Goal: Task Accomplishment & Management: Manage account settings

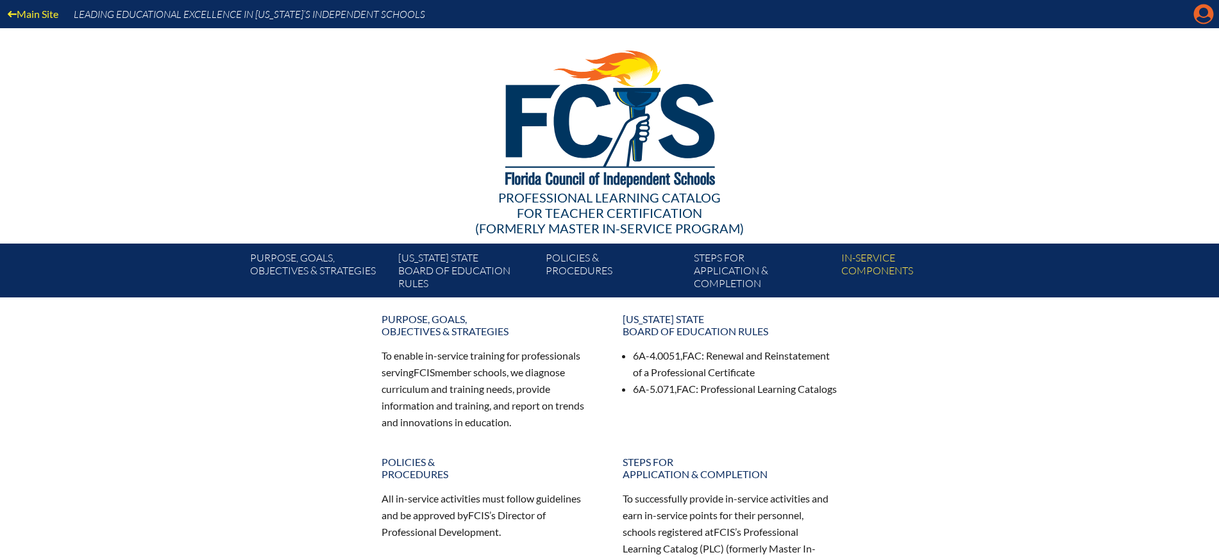
click at [1205, 11] on icon "Manage account" at bounding box center [1204, 14] width 21 height 21
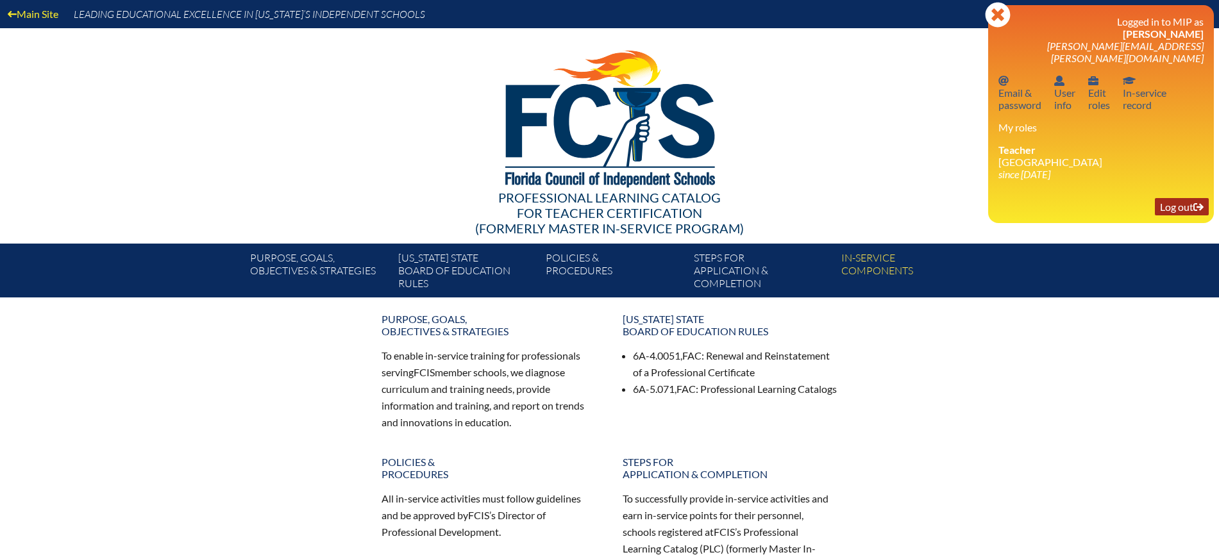
click at [1185, 198] on link "Log out Log out" at bounding box center [1182, 206] width 54 height 17
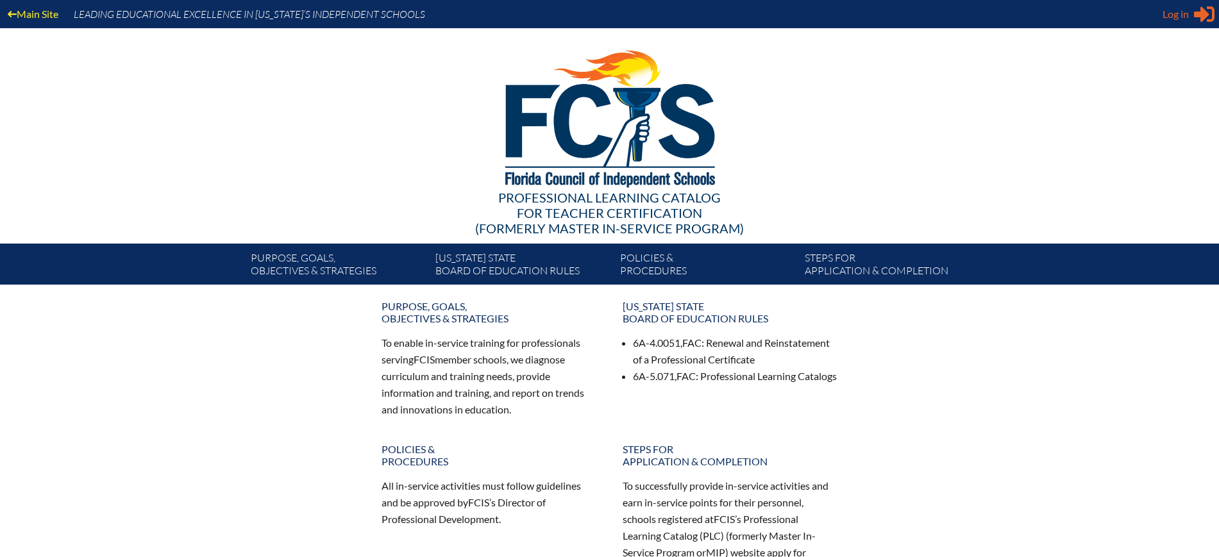
type input "[EMAIL_ADDRESS][DOMAIN_NAME]"
click at [1176, 9] on span "Log in" at bounding box center [1176, 13] width 26 height 15
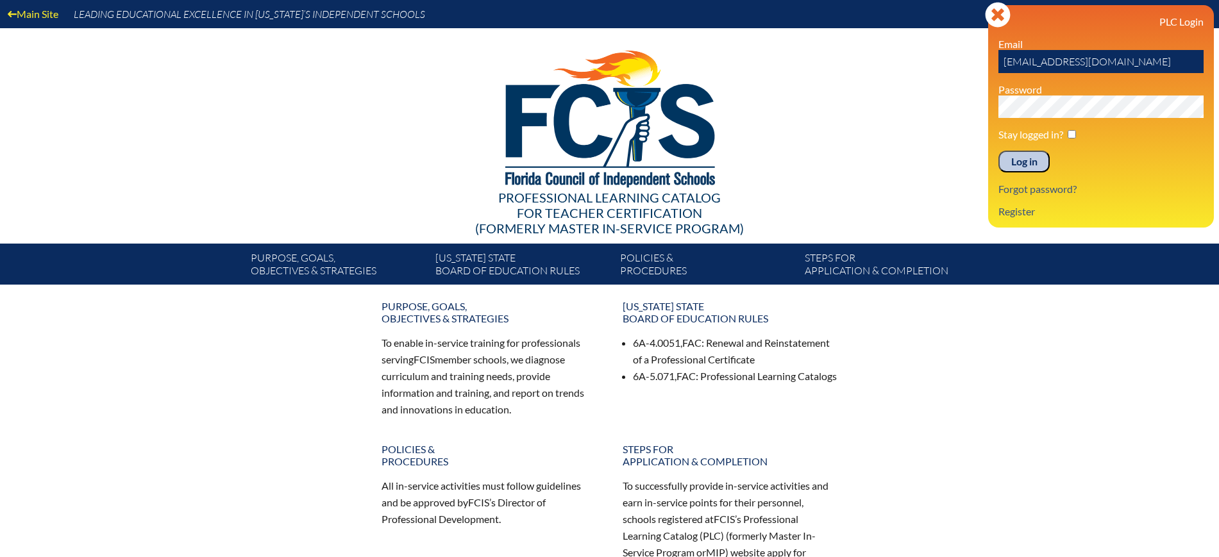
click at [1014, 151] on input "Log in" at bounding box center [1024, 162] width 51 height 22
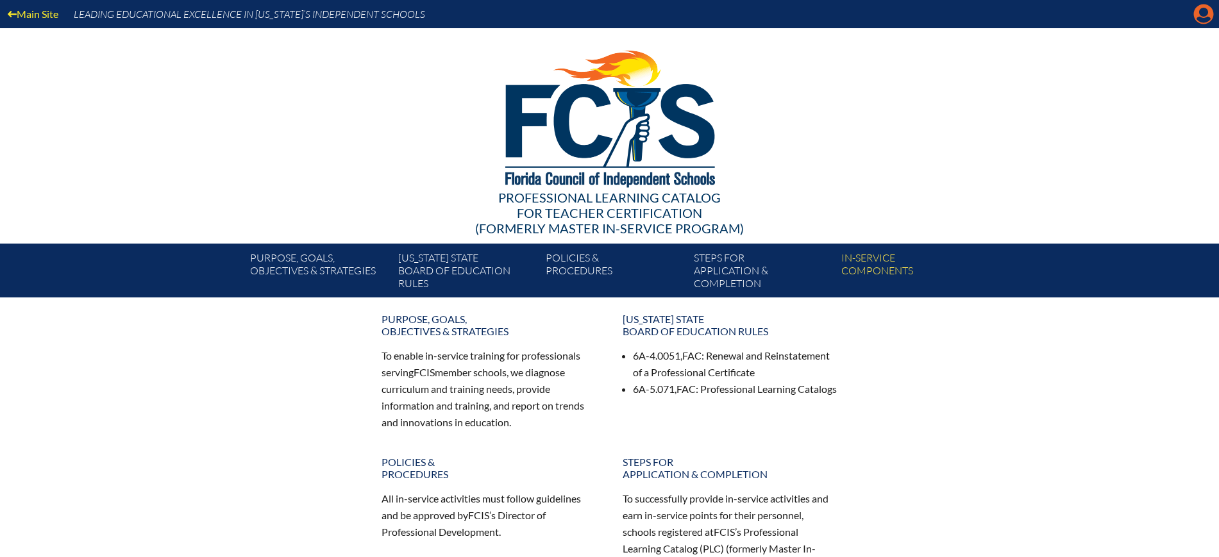
click at [1205, 15] on icon "Manage Account" at bounding box center [1204, 14] width 21 height 21
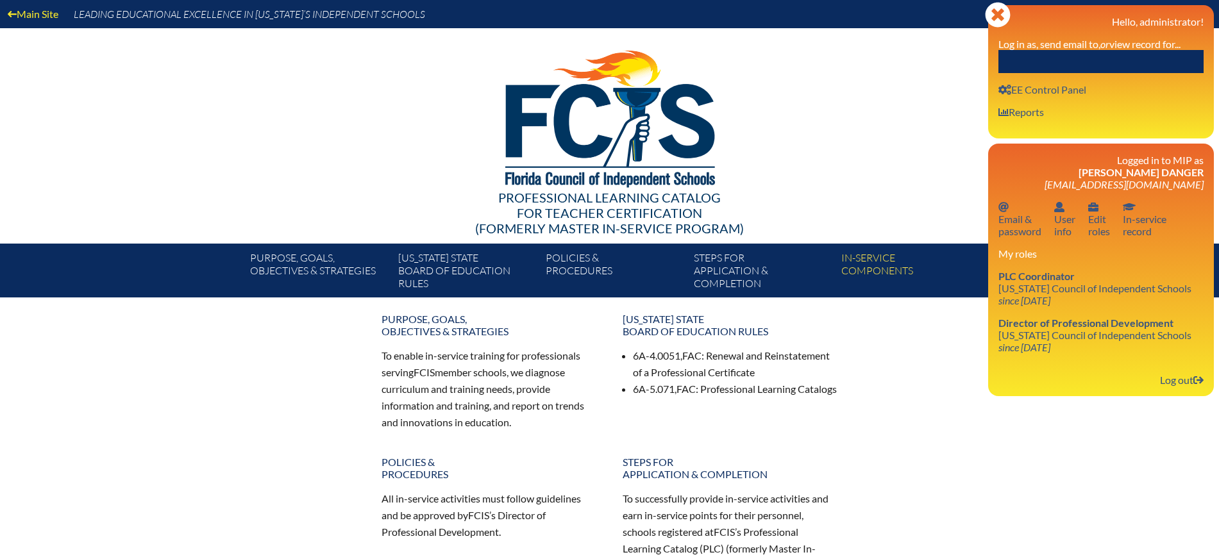
click at [1171, 50] on input "text" at bounding box center [1101, 61] width 205 height 23
paste input "Jonathan Stalma"
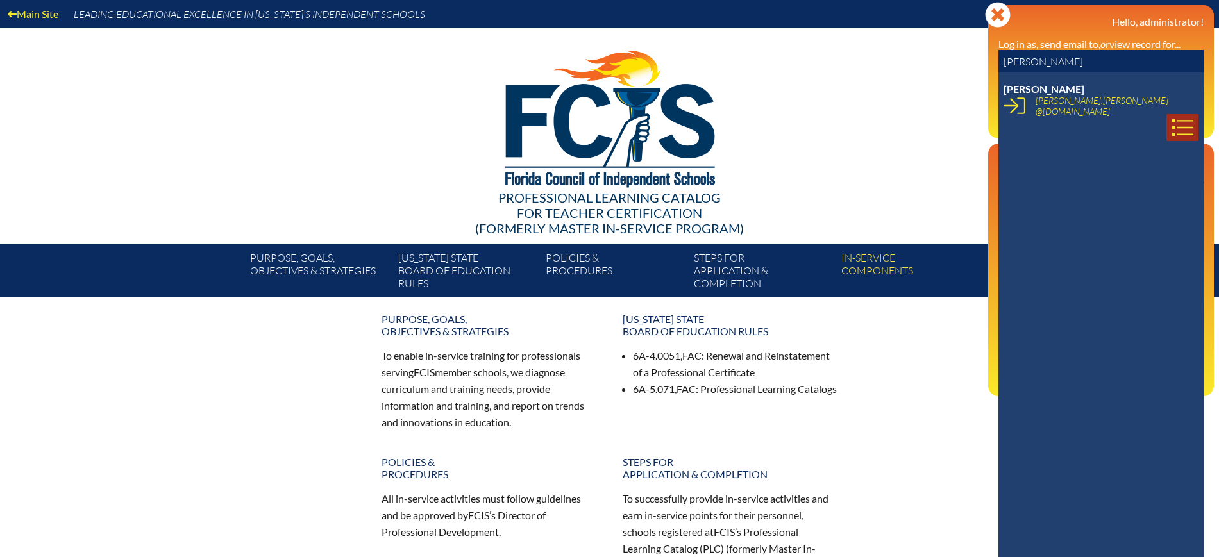
type input "Jonathan Stalma"
click at [1172, 117] on icon at bounding box center [1183, 128] width 22 height 22
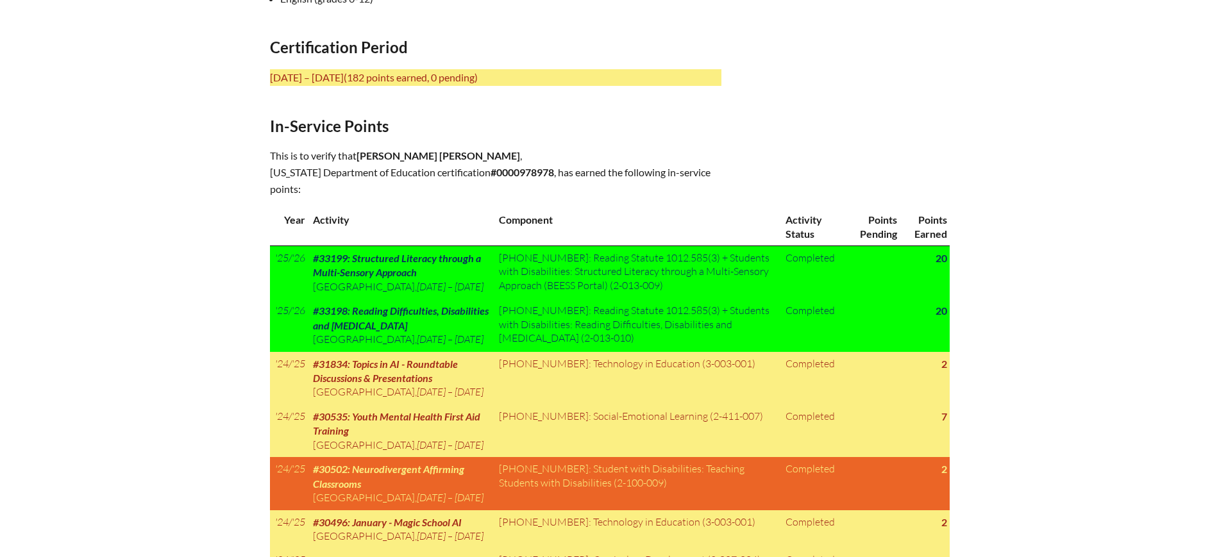
scroll to position [561, 0]
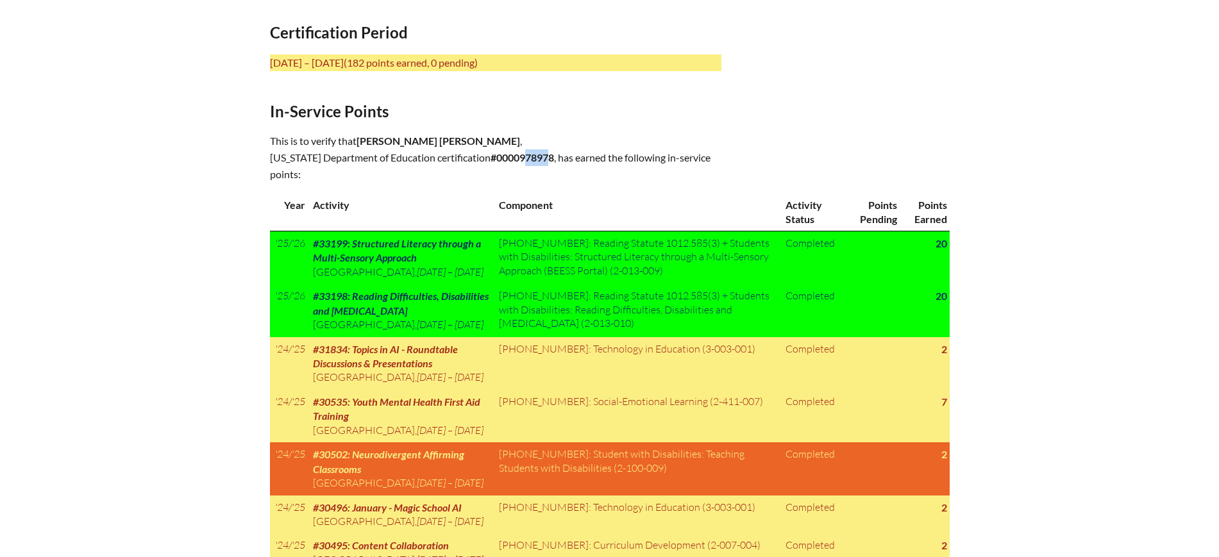
drag, startPoint x: 537, startPoint y: 128, endPoint x: 509, endPoint y: 139, distance: 30.0
click at [509, 139] on p "This is to verify that Jonathan Christian Stalma , Florida Department of Educat…" at bounding box center [496, 158] width 452 height 50
click at [539, 151] on b "#0000978978" at bounding box center [522, 157] width 63 height 12
drag, startPoint x: 540, startPoint y: 132, endPoint x: 506, endPoint y: 134, distance: 34.0
click at [506, 151] on b "#0000978978" at bounding box center [522, 157] width 63 height 12
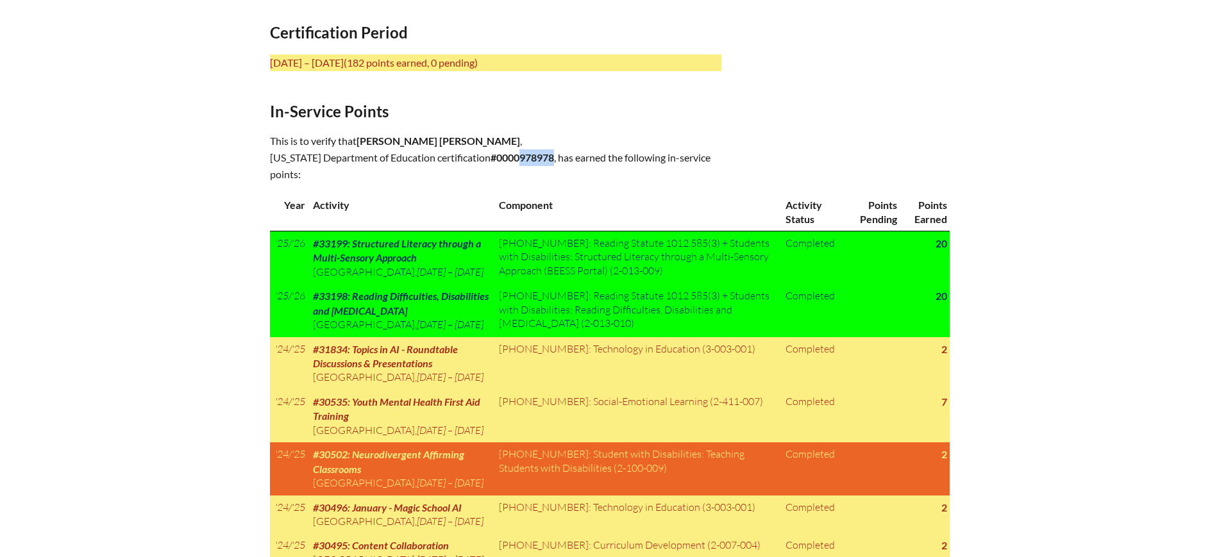
copy b "978978"
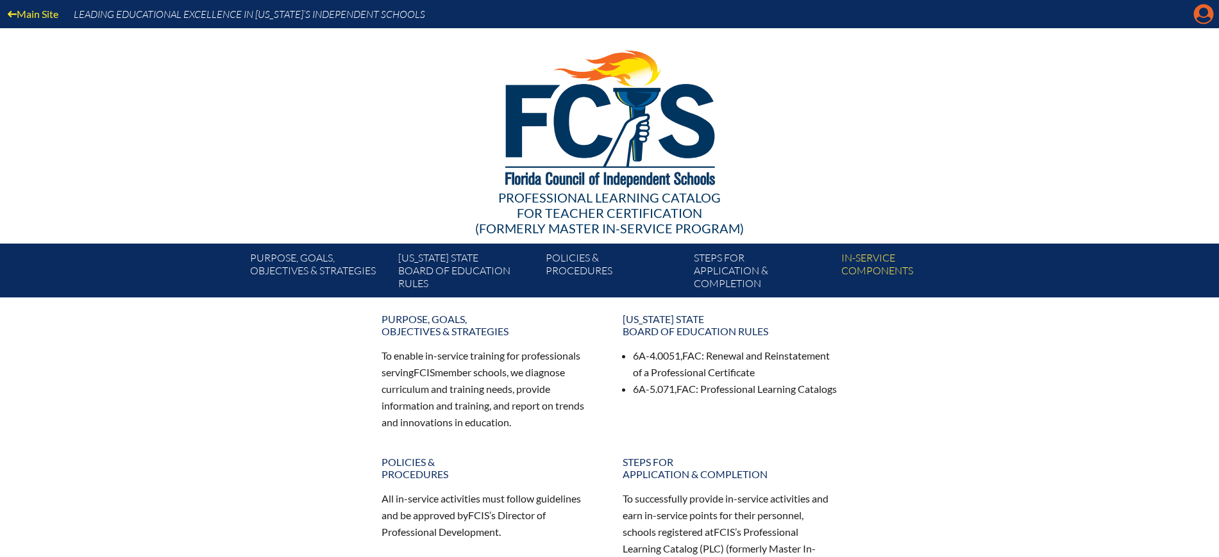
click at [1196, 10] on icon at bounding box center [1204, 14] width 20 height 20
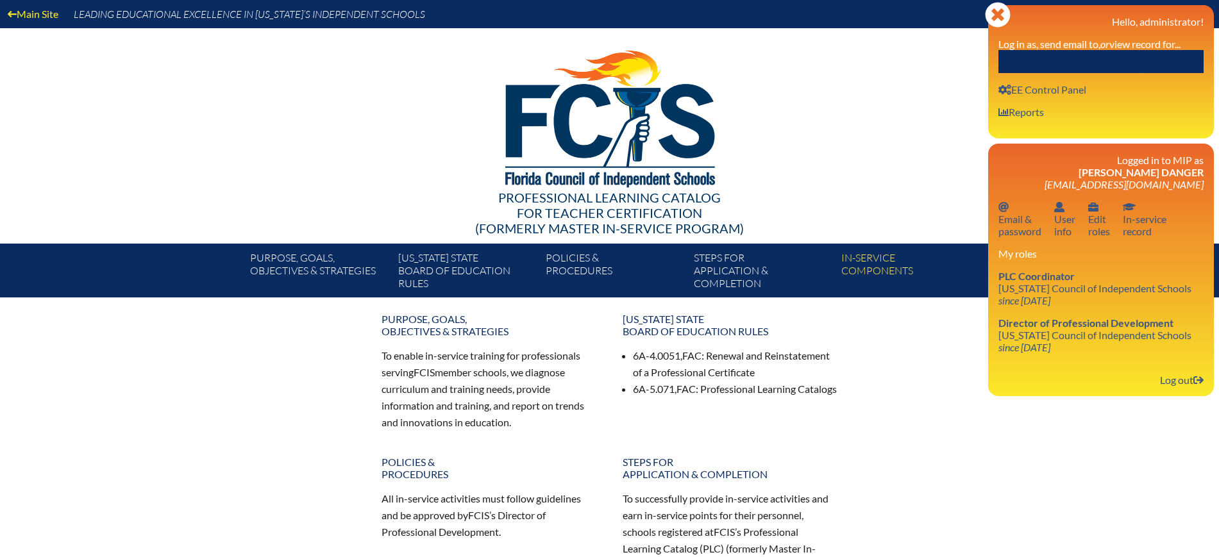
click at [1141, 65] on input "text" at bounding box center [1101, 61] width 205 height 23
paste input "[PERSON_NAME]"
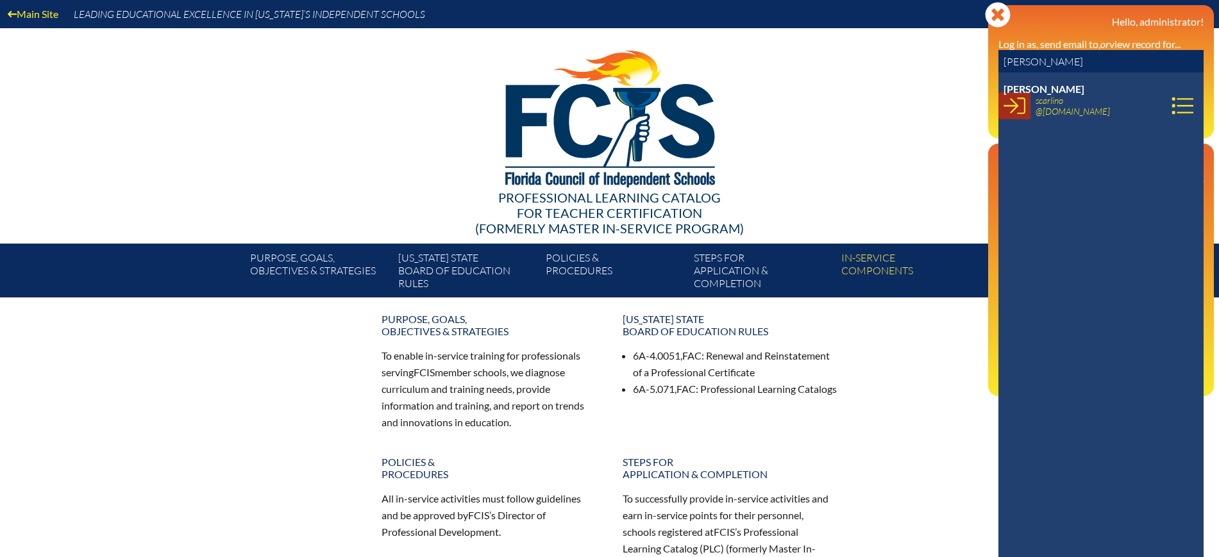
type input "[PERSON_NAME]"
click at [1020, 100] on icon at bounding box center [1015, 106] width 22 height 22
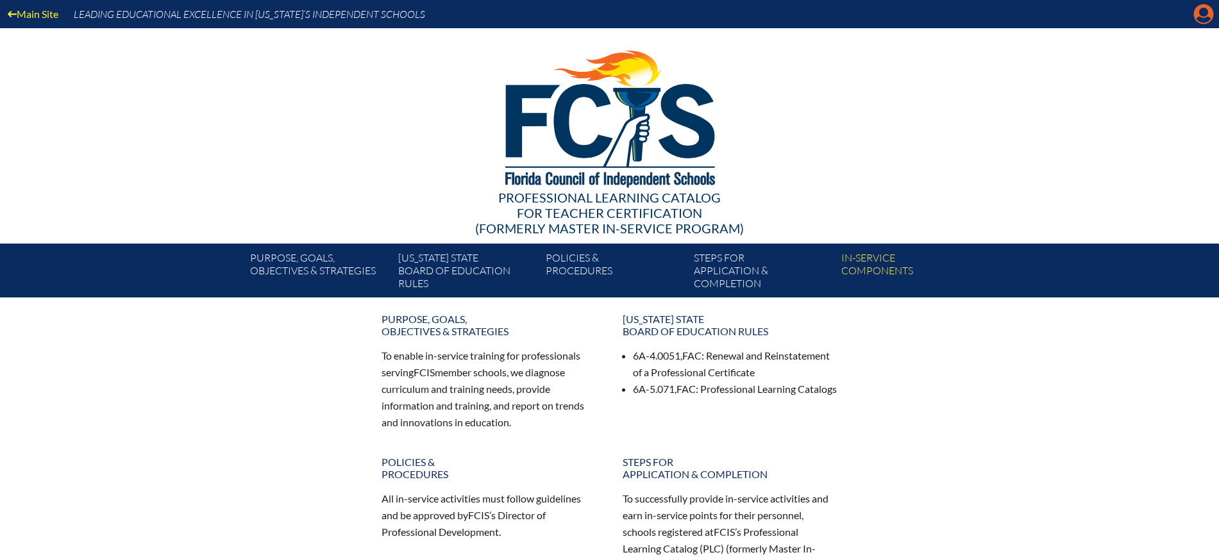
click at [1210, 9] on icon at bounding box center [1204, 14] width 20 height 20
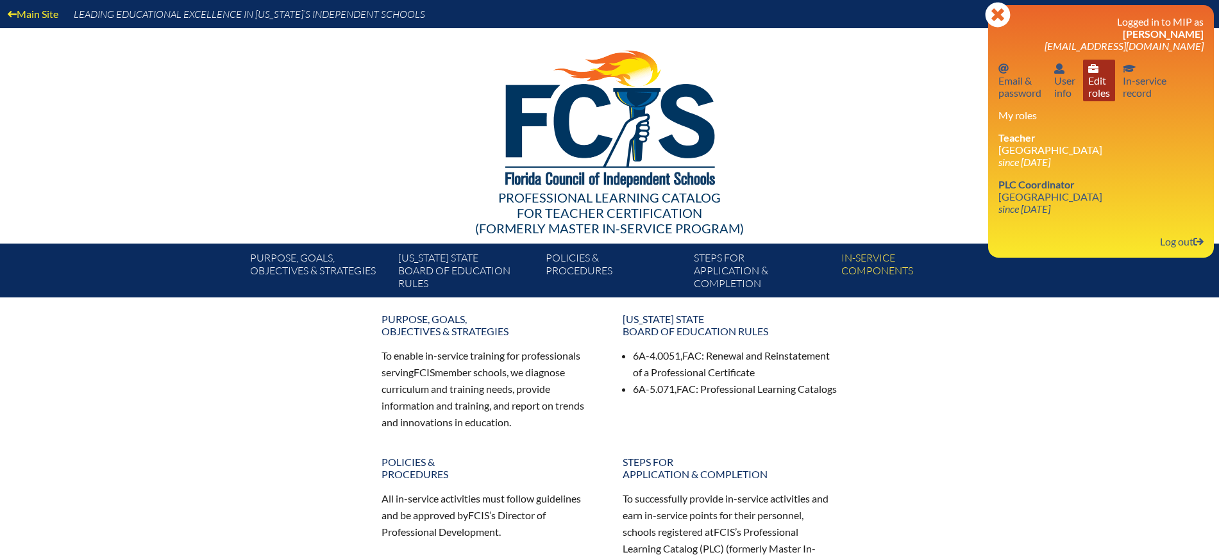
click at [1096, 89] on link "User info Edit roles" at bounding box center [1099, 81] width 32 height 42
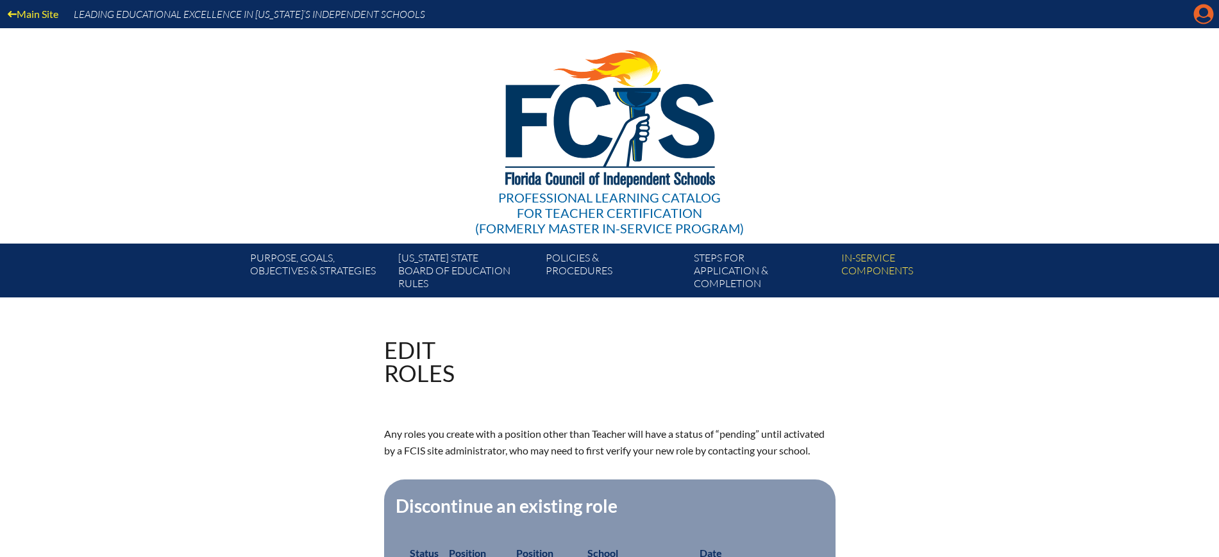
click at [1199, 15] on icon at bounding box center [1204, 14] width 20 height 20
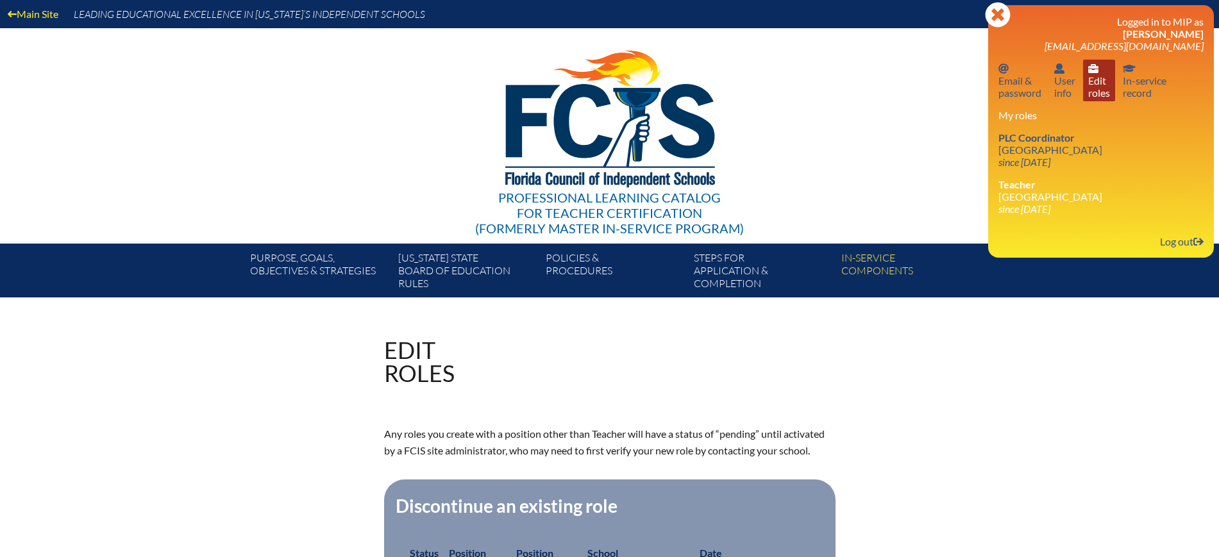
click at [1100, 92] on link "User info Edit roles" at bounding box center [1099, 81] width 32 height 42
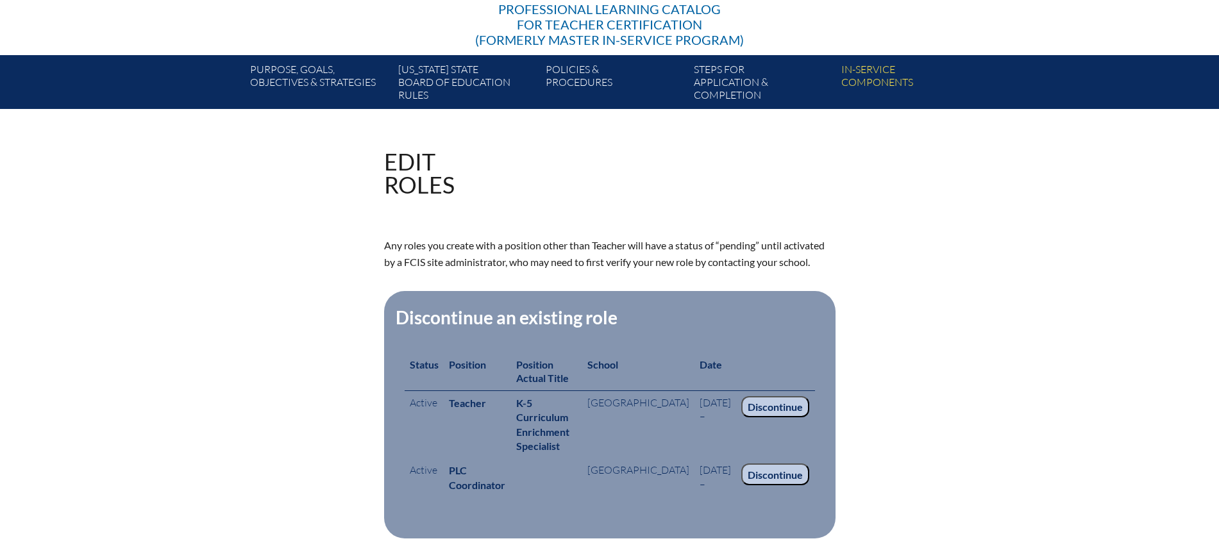
scroll to position [189, 0]
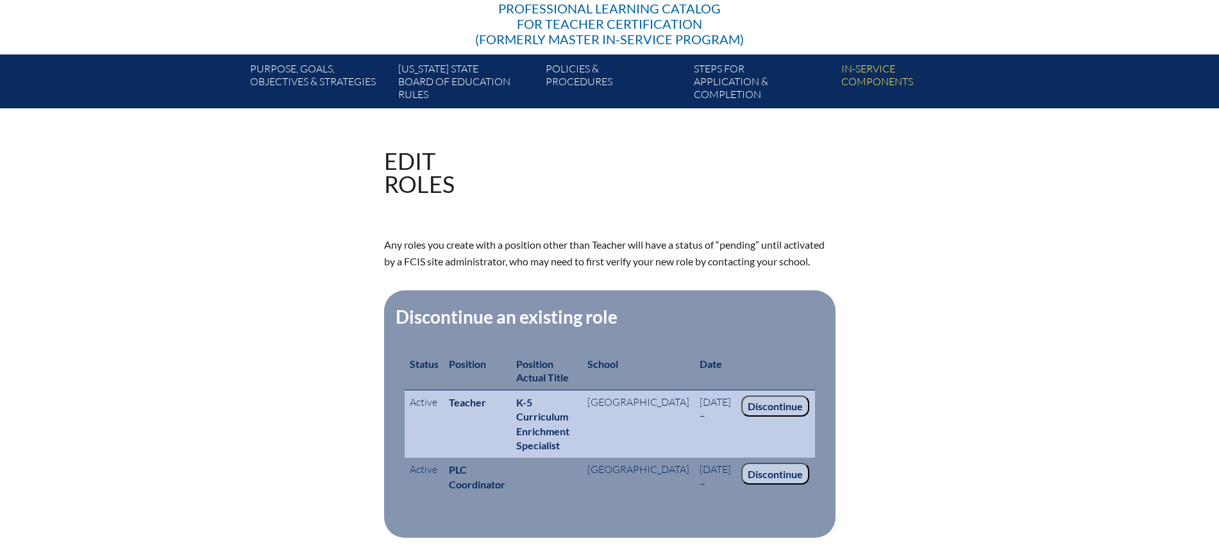
click at [765, 396] on input "Discontinue" at bounding box center [775, 407] width 68 height 22
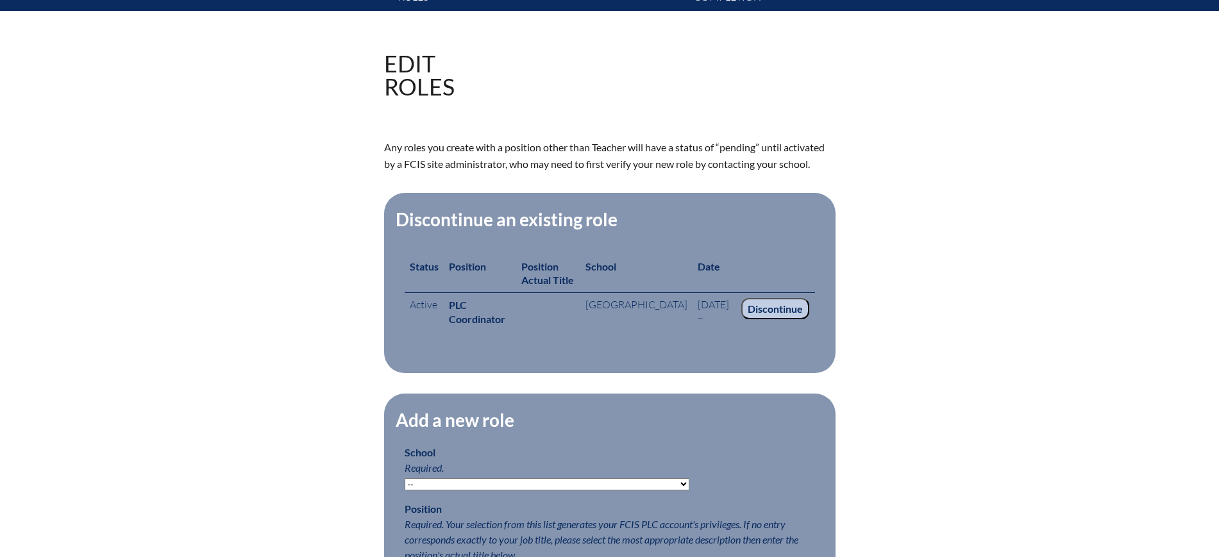
scroll to position [321, 0]
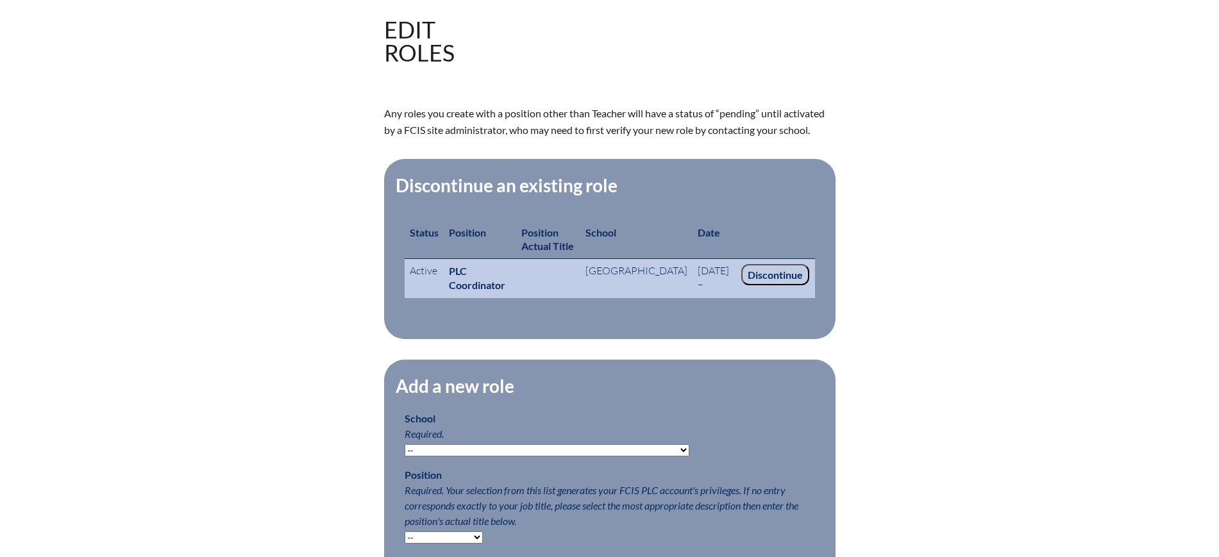
click at [782, 268] on input "Discontinue" at bounding box center [775, 275] width 68 height 22
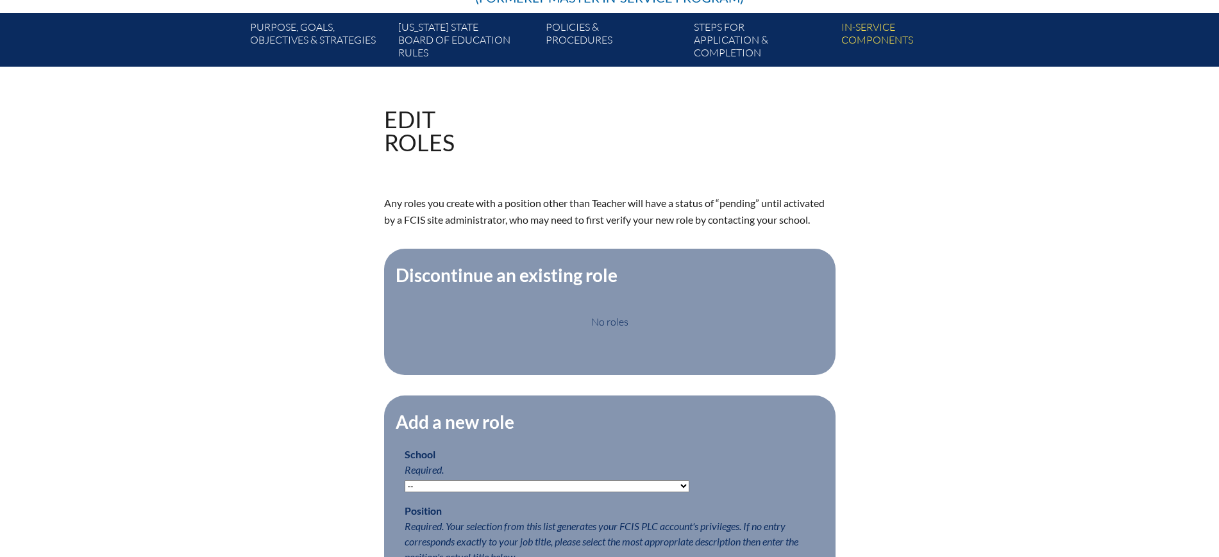
scroll to position [401, 0]
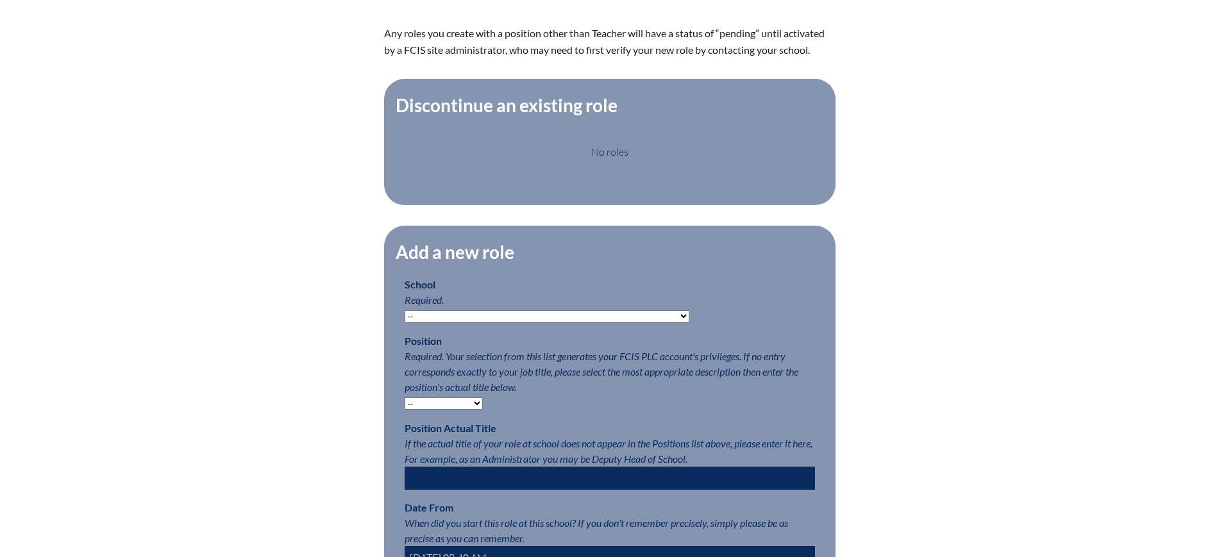
click at [552, 321] on select "-- Autism Inspired Academy Academy at Ocean Reef Academy at the Lakes Academy P…" at bounding box center [547, 316] width 285 height 12
select select "20264"
click at [405, 320] on select "-- Autism Inspired Academy Academy at Ocean Reef Academy at the Lakes Academy P…" at bounding box center [547, 316] width 285 height 12
click at [478, 410] on select "-- Teacher PLC Coordinator Head of School Administrator" at bounding box center [444, 404] width 78 height 12
select select "15563"
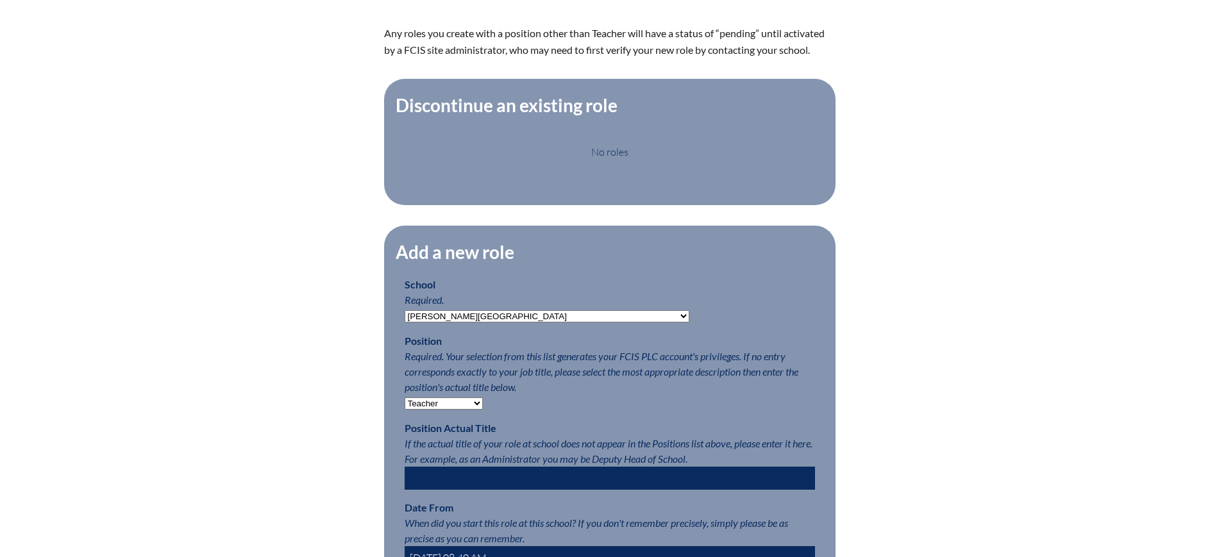
click at [405, 407] on select "-- Teacher PLC Coordinator Head of School Administrator" at bounding box center [444, 404] width 78 height 12
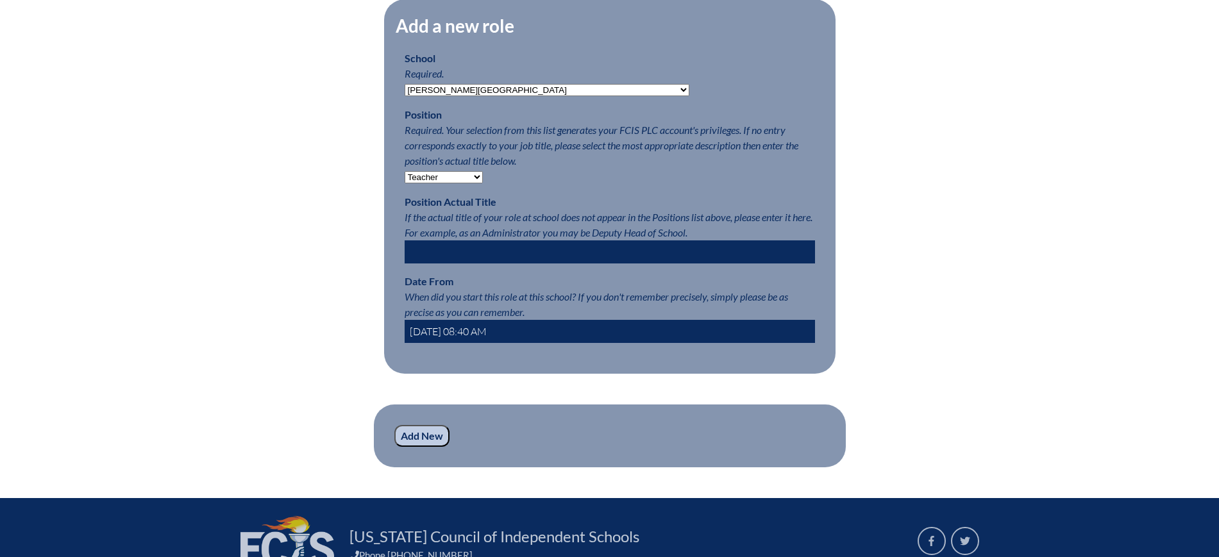
scroll to position [641, 0]
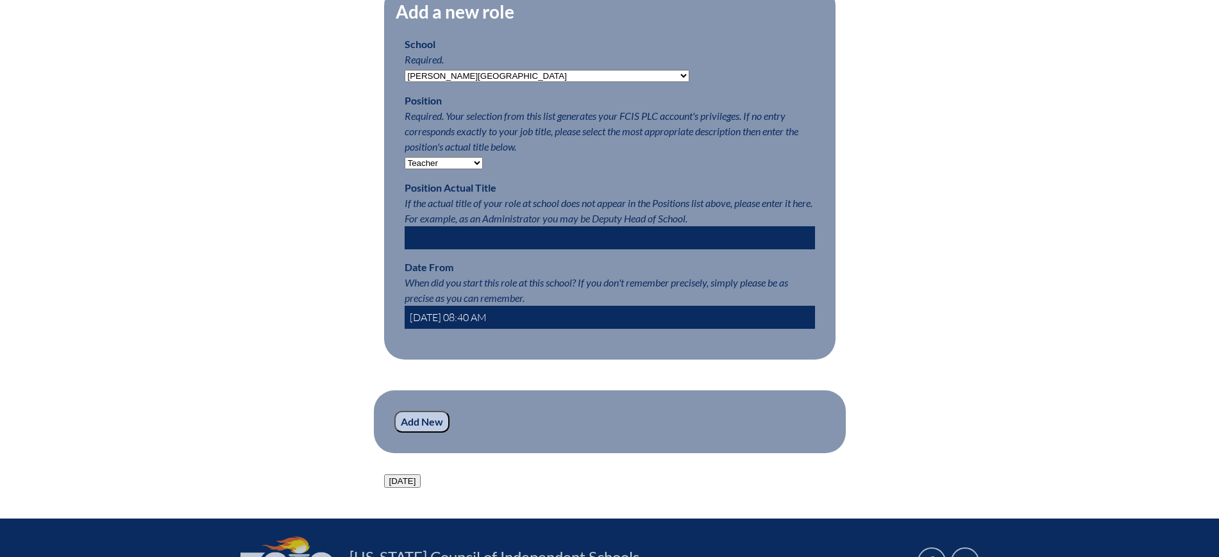
click at [426, 329] on input "2025-09-02 08:40 AM" at bounding box center [610, 317] width 410 height 23
click at [439, 325] on input "2025-09-02 08:40 AM" at bounding box center [610, 317] width 410 height 23
click at [443, 325] on input "2025-09-02 08:40 AM" at bounding box center [610, 317] width 410 height 23
click at [456, 327] on input "2025-08-02 08:40 AM" at bounding box center [610, 317] width 410 height 23
type input "2025-08-01 08:40 AM"
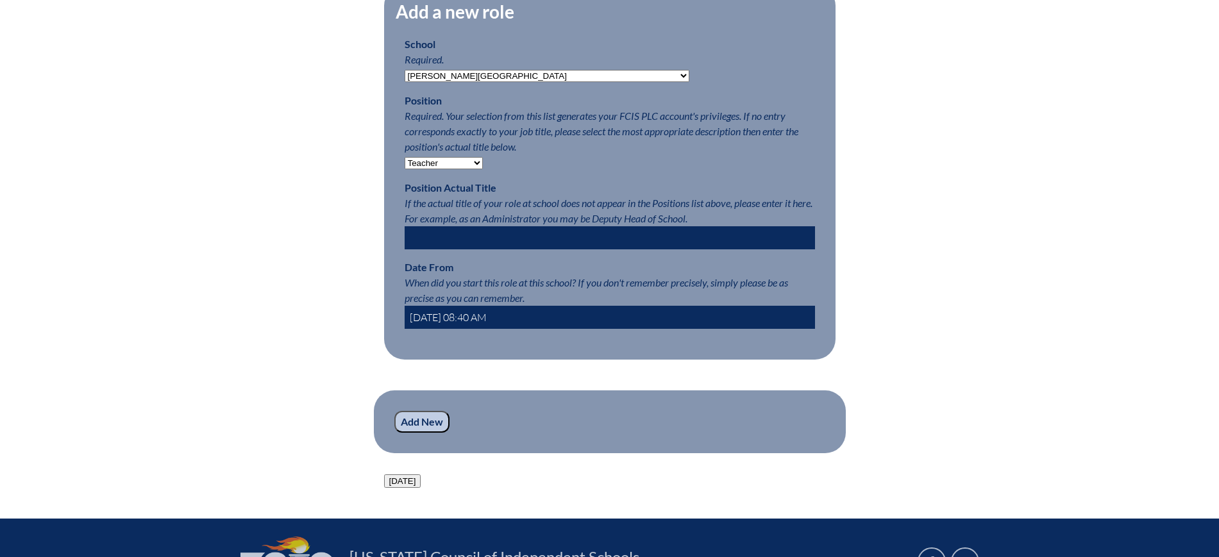
click at [421, 433] on input "Add New" at bounding box center [421, 422] width 55 height 22
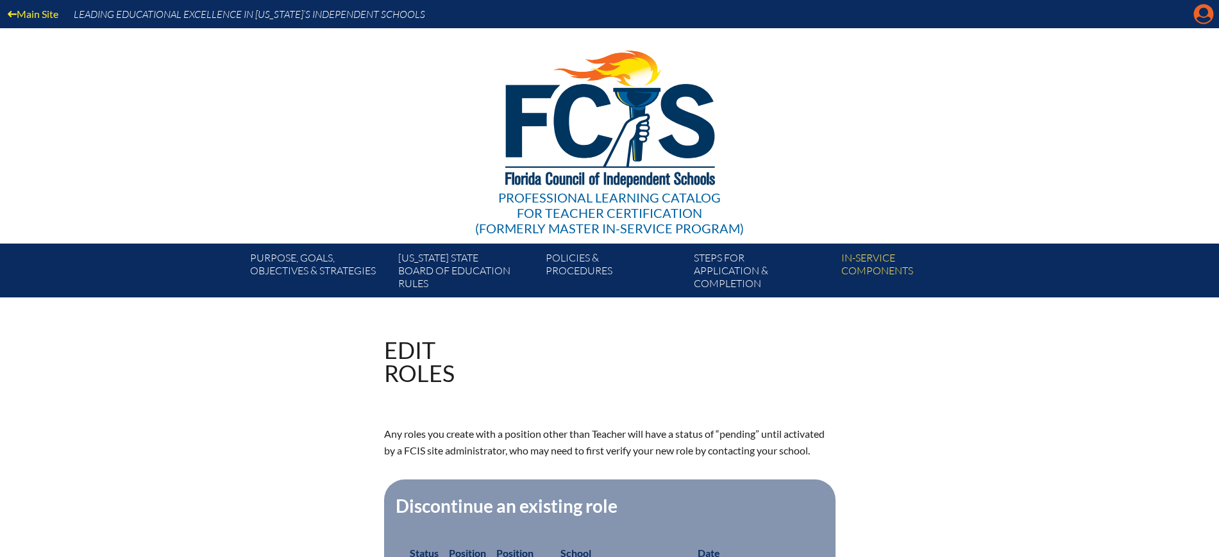
click at [1204, 13] on icon "Manage account" at bounding box center [1204, 14] width 21 height 21
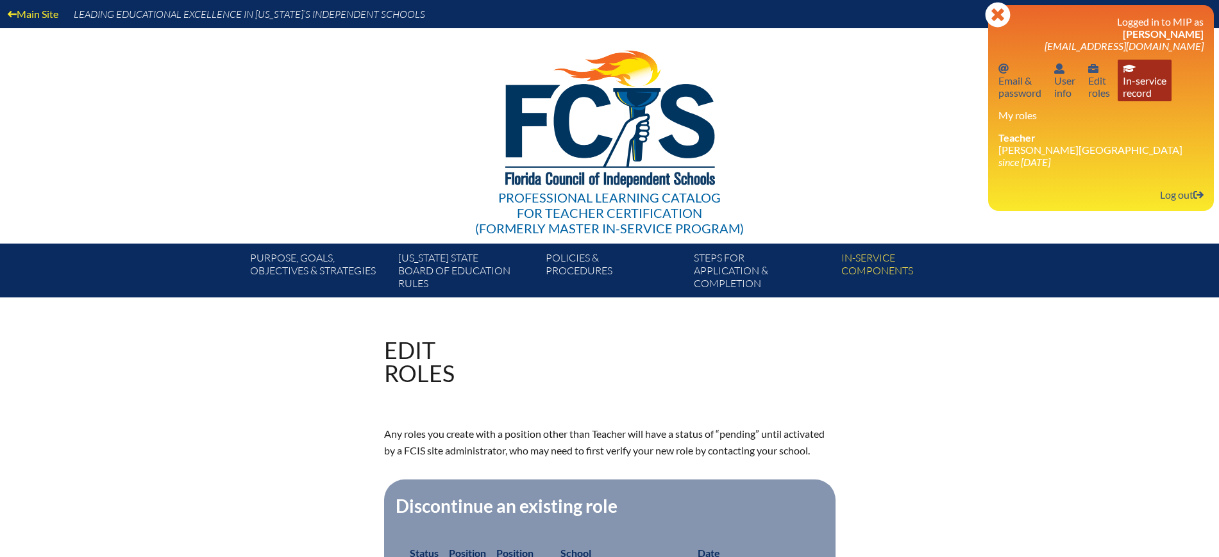
click at [1132, 93] on link "In-service record In-service record" at bounding box center [1145, 81] width 54 height 42
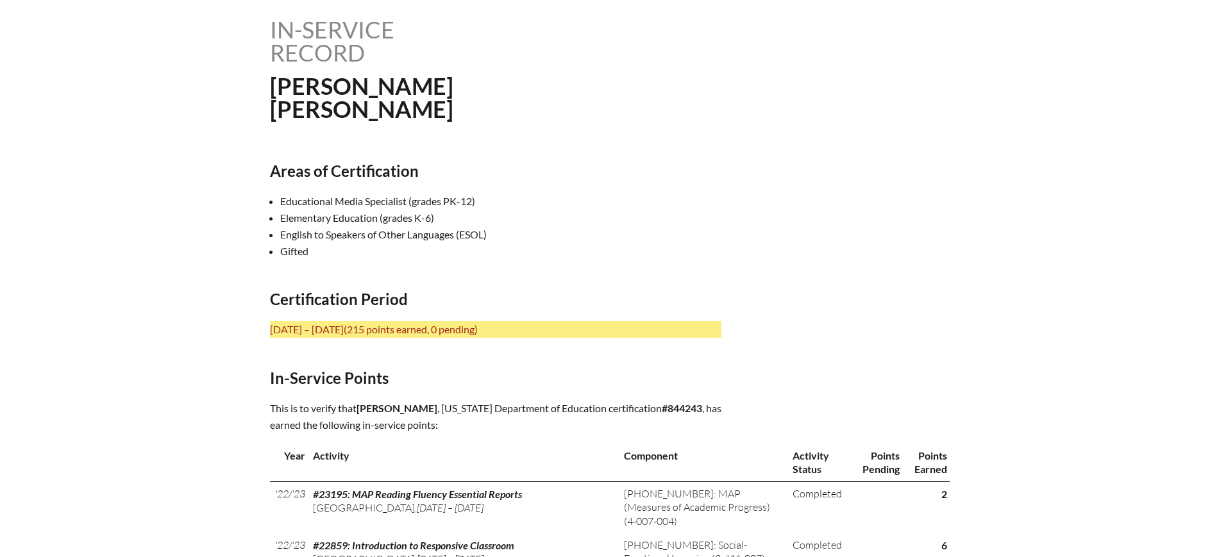
scroll to position [561, 0]
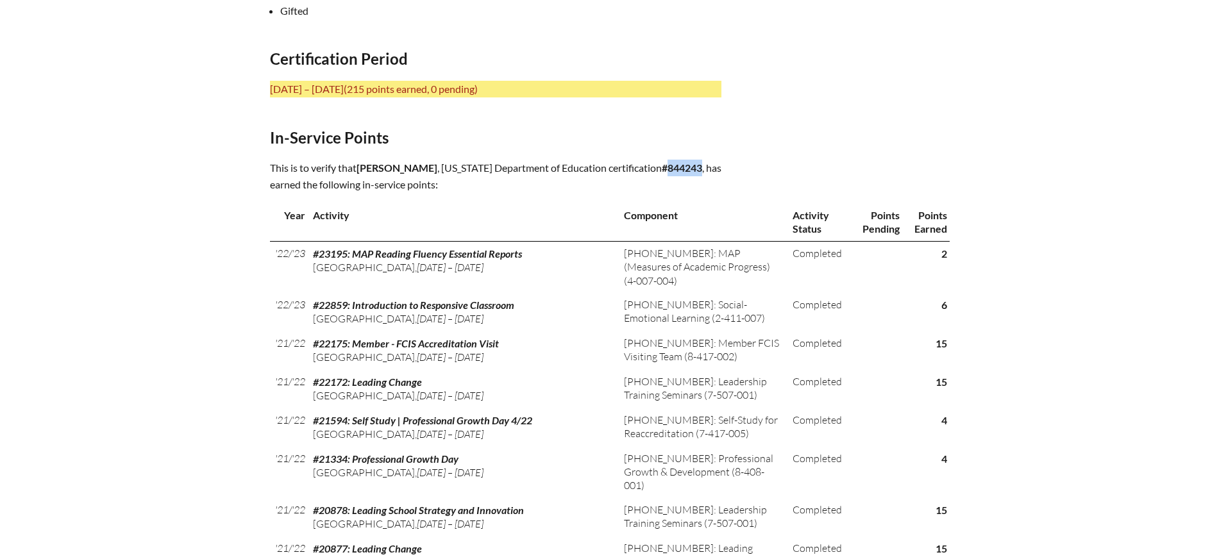
drag, startPoint x: 704, startPoint y: 164, endPoint x: 673, endPoint y: 173, distance: 32.5
click at [673, 173] on p "This is to verify that Suzanne Carlino , Florida Department of Education certif…" at bounding box center [496, 176] width 452 height 33
copy b "844243"
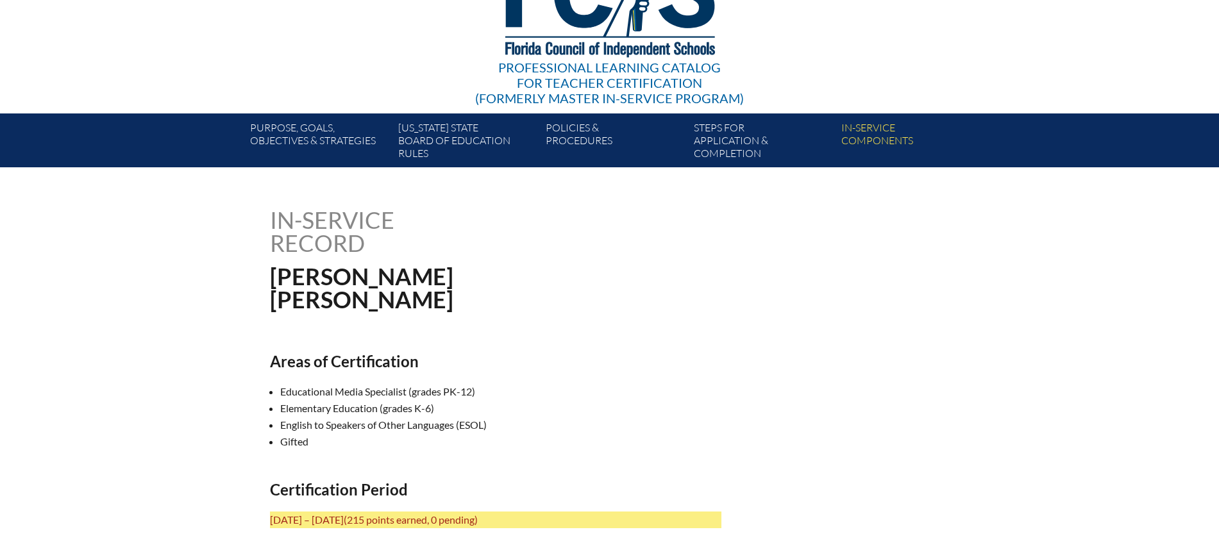
scroll to position [0, 0]
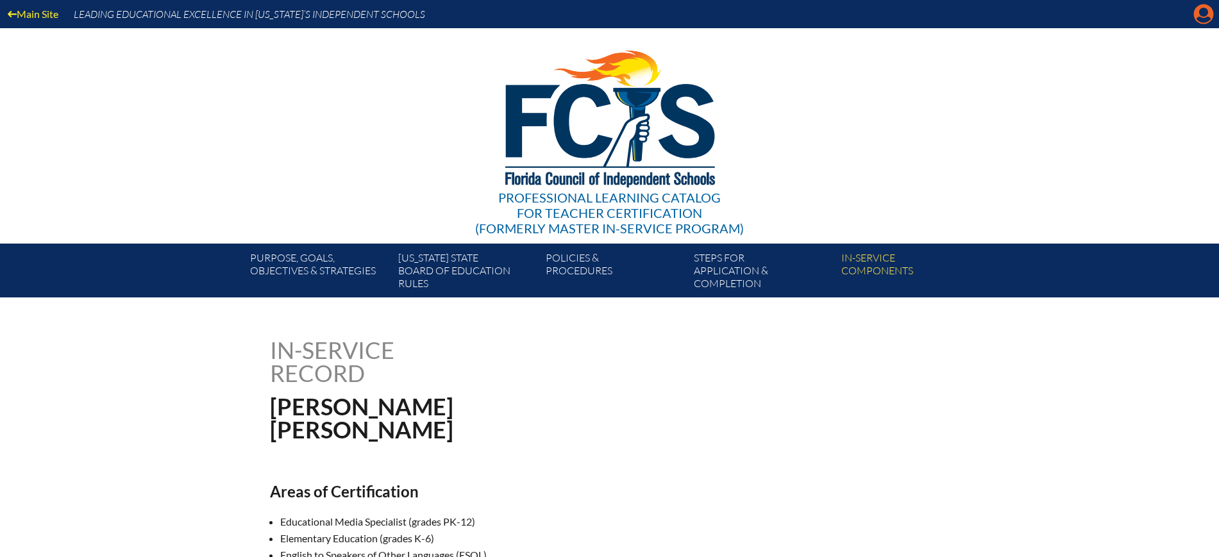
click at [1205, 15] on icon "Manage account" at bounding box center [1204, 14] width 21 height 21
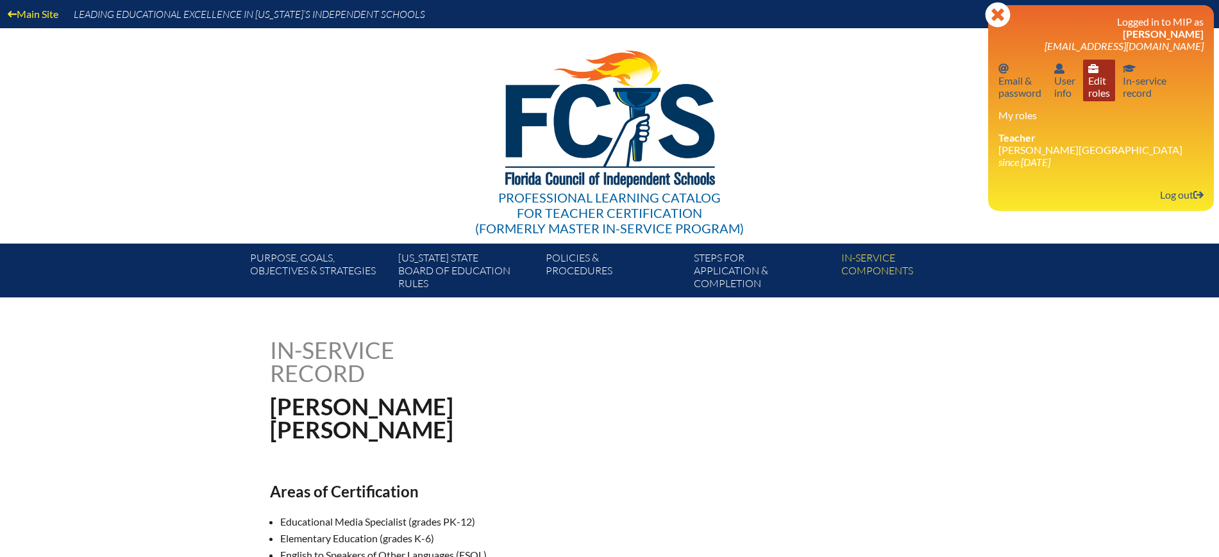
click at [1107, 96] on link "User info Edit roles" at bounding box center [1099, 81] width 32 height 42
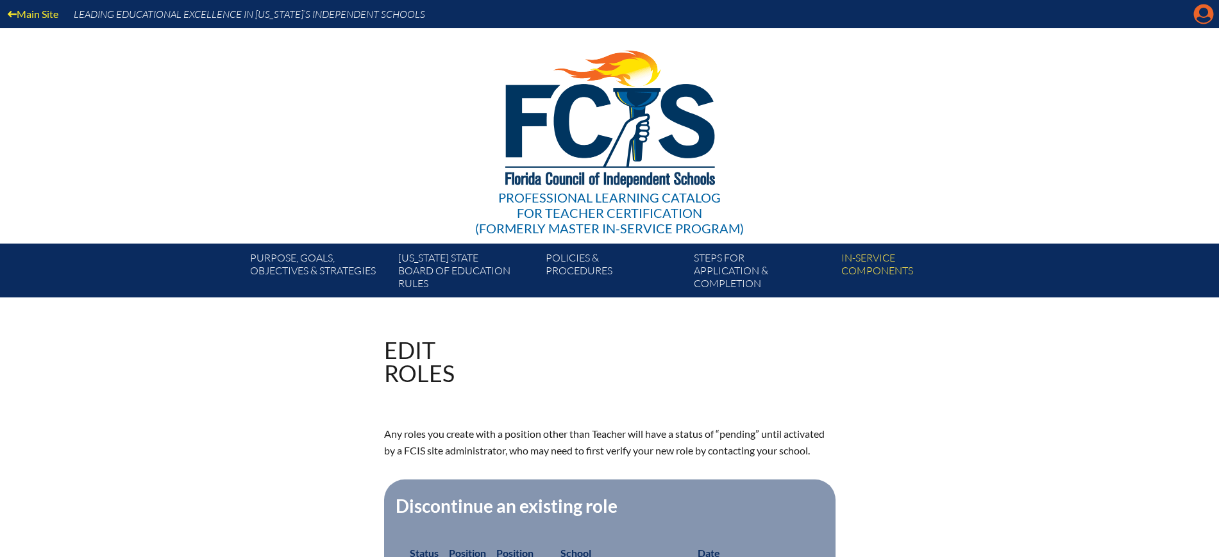
click at [1201, 8] on icon "Manage account" at bounding box center [1204, 14] width 21 height 21
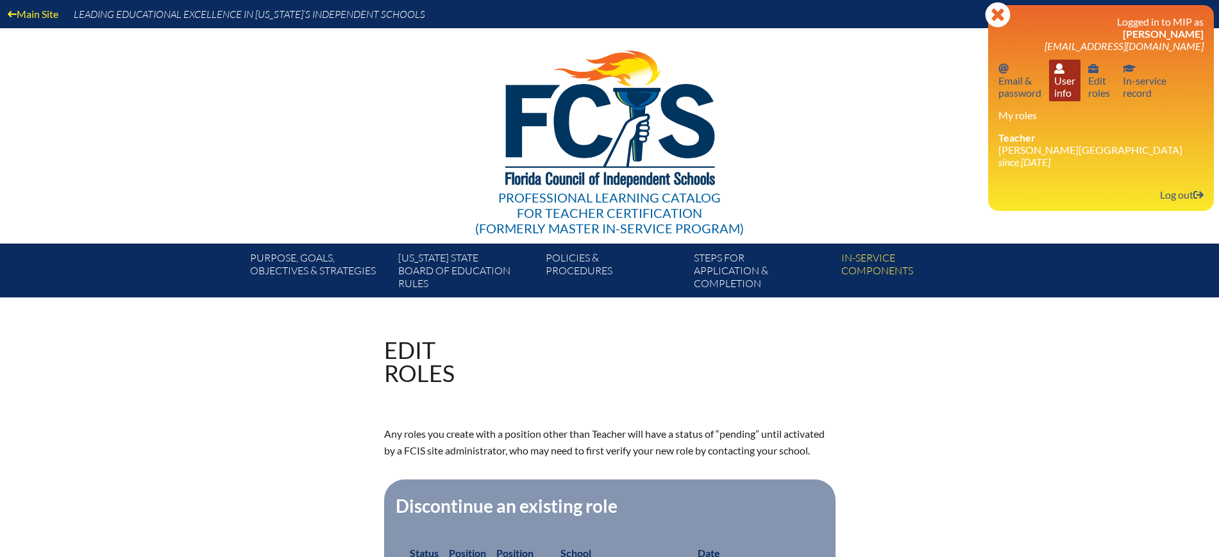
click at [1056, 82] on link "User info User info" at bounding box center [1064, 81] width 31 height 42
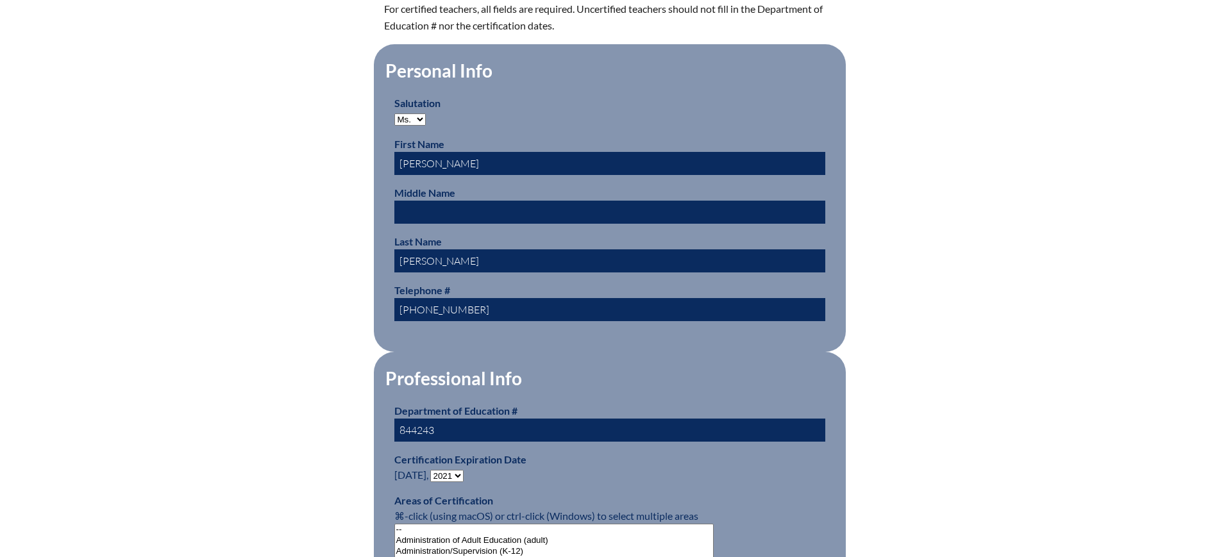
scroll to position [641, 0]
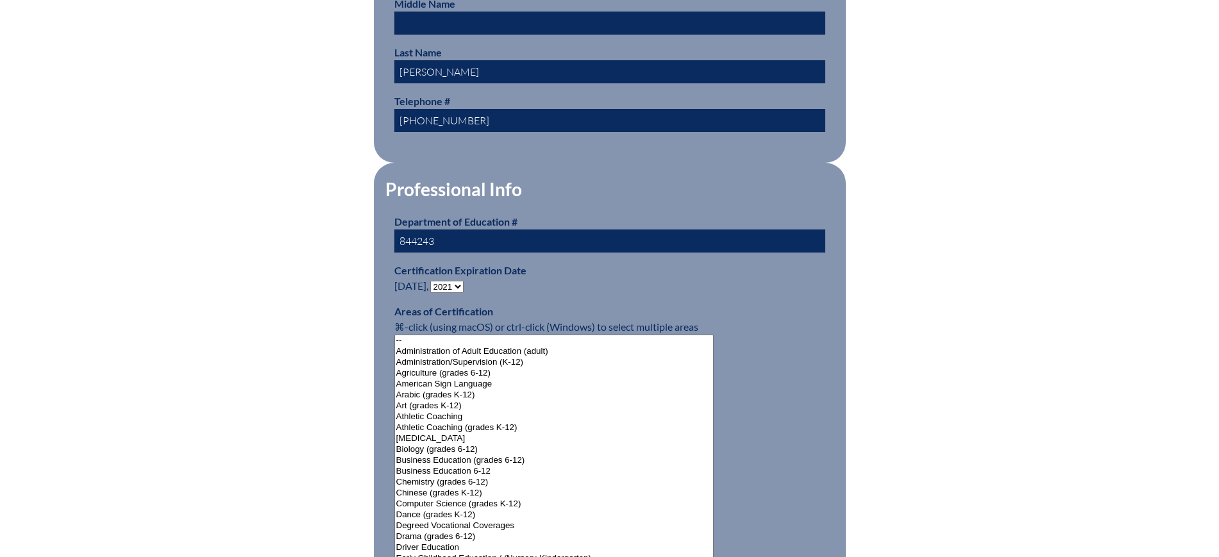
click at [455, 281] on select "- 2031 2030 2029 2028 2027 2026 2025 2024 2023 2022 2021 2020 2019 2018 2017 20…" at bounding box center [446, 287] width 33 height 12
select select "2026"
click at [433, 281] on select "- 2031 2030 2029 2028 2027 2026 2025 2024 2023 2022 2021 2020 2019 2018 2017 20…" at bounding box center [446, 287] width 33 height 12
click at [282, 114] on div "User Info Please enter your name as it appears on your Department of Education …" at bounding box center [610, 551] width 721 height 1708
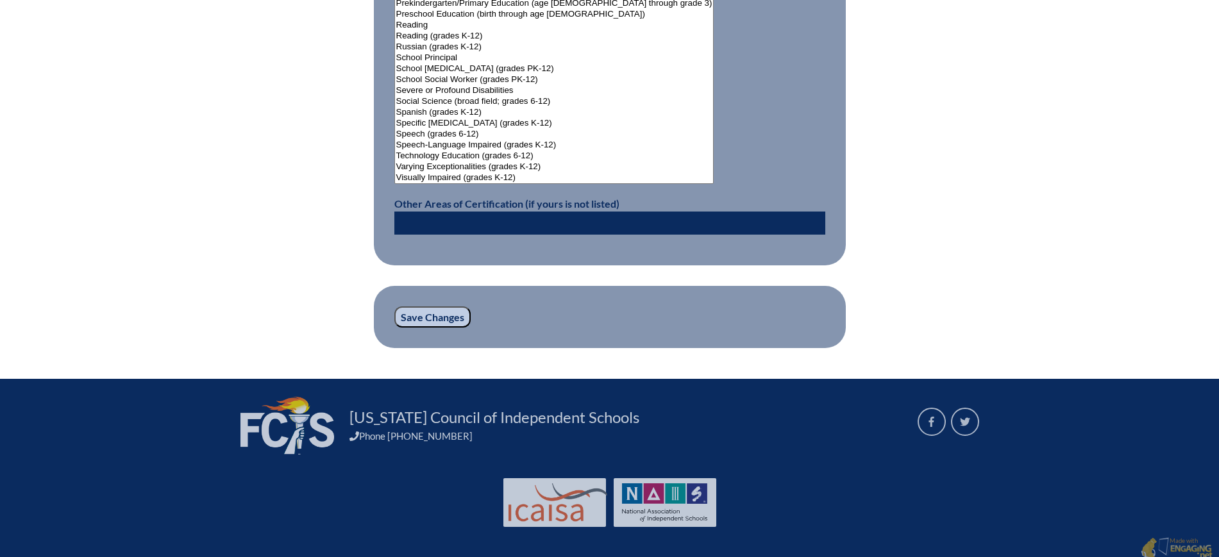
scroll to position [1700, 0]
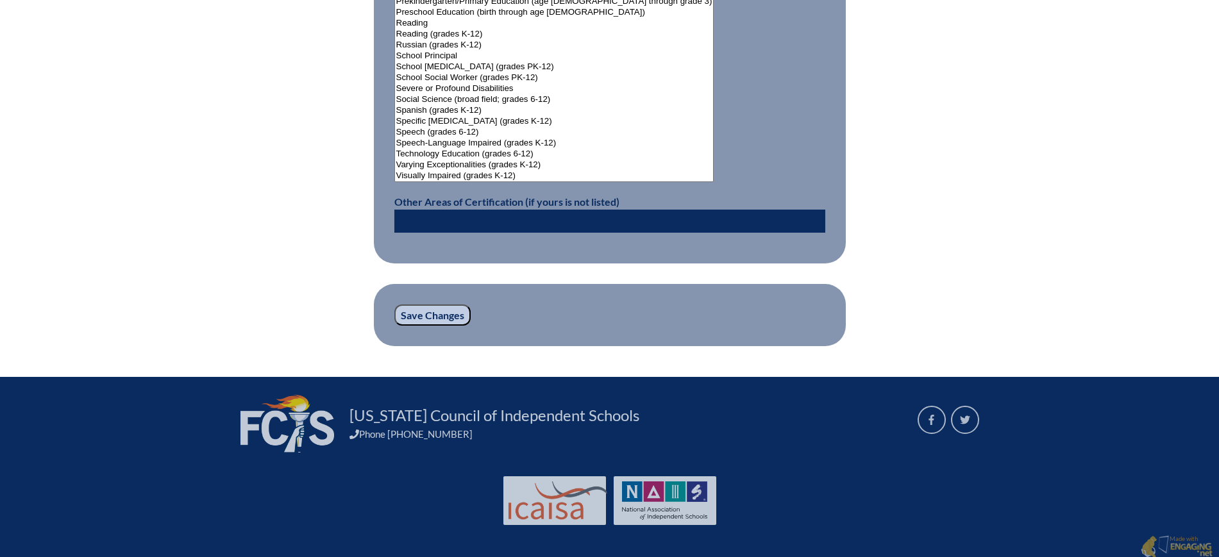
drag, startPoint x: 447, startPoint y: 312, endPoint x: 448, endPoint y: 303, distance: 9.7
click at [447, 312] on input "Save Changes" at bounding box center [432, 316] width 76 height 22
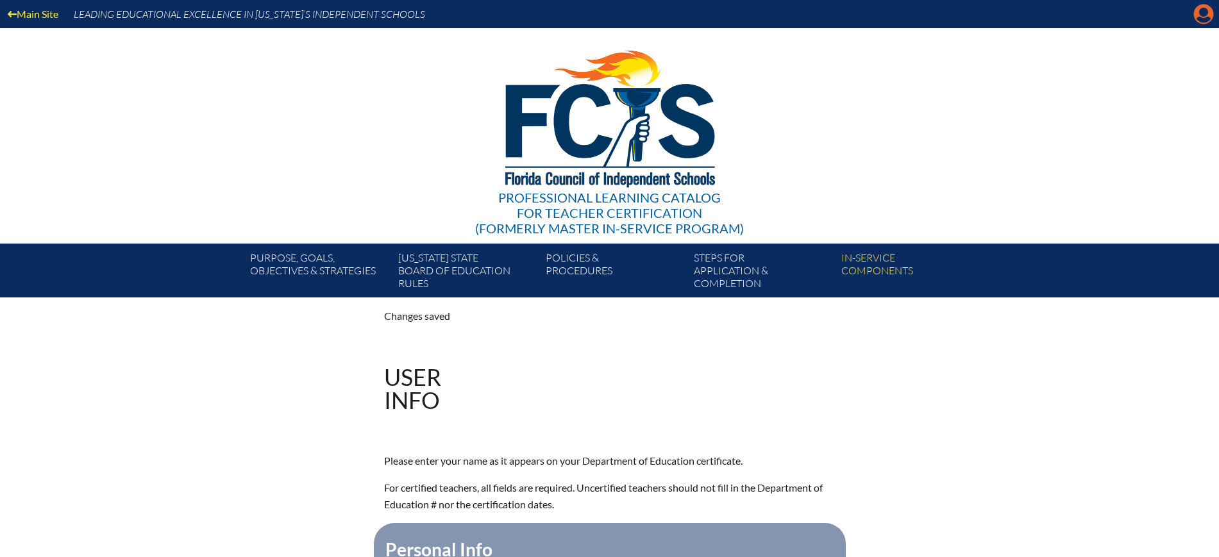
click at [1194, 10] on icon "Manage account" at bounding box center [1204, 14] width 21 height 21
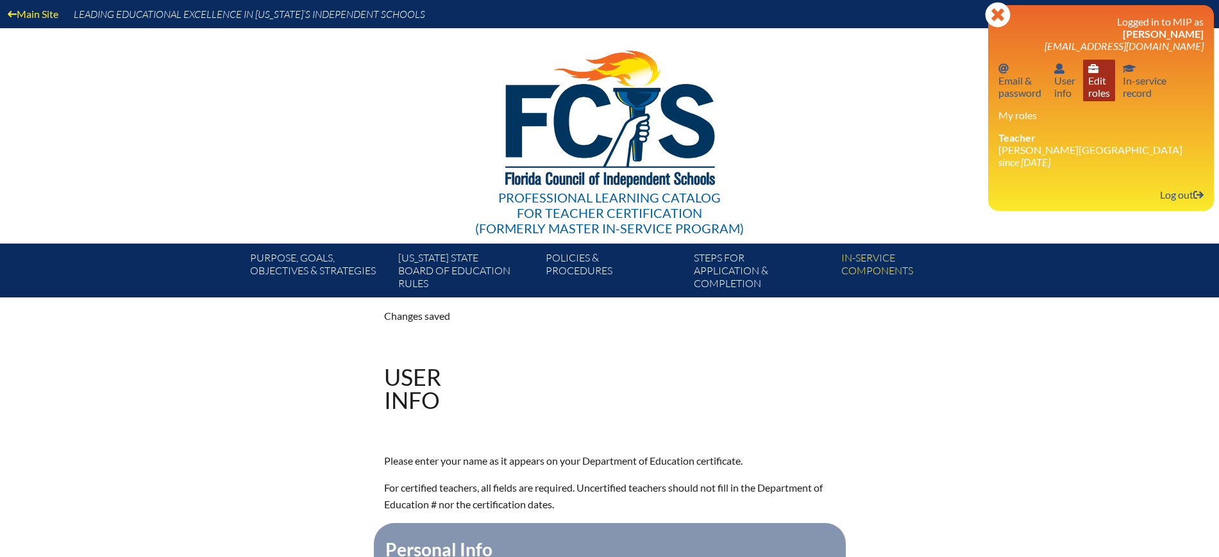
click at [1095, 97] on link "User info Edit roles" at bounding box center [1099, 81] width 32 height 42
click at [1147, 90] on link "In-service record In-service record" at bounding box center [1145, 81] width 54 height 42
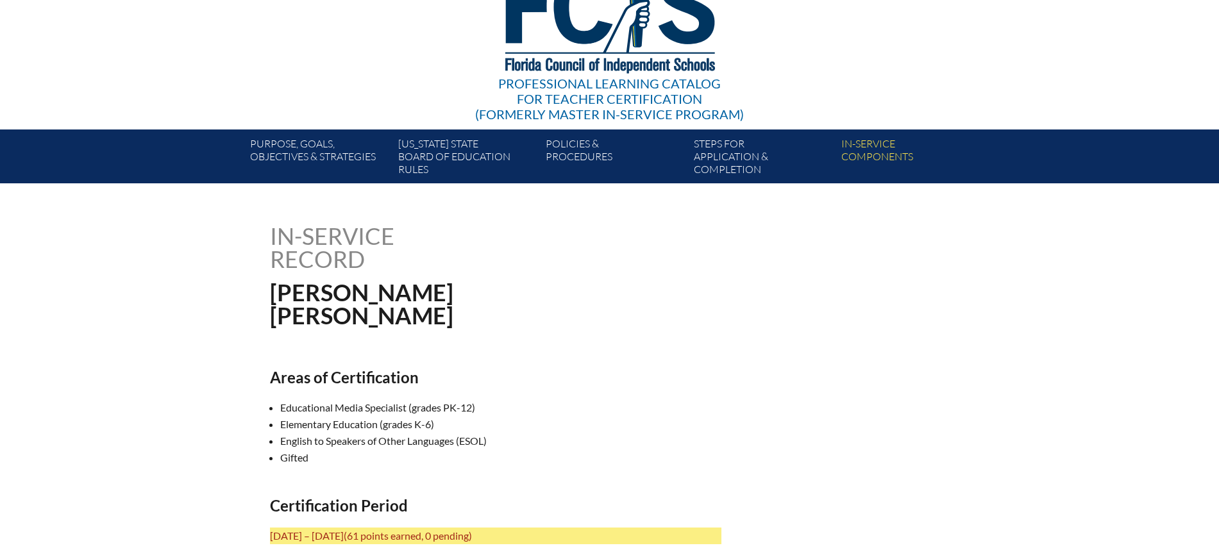
scroll to position [241, 0]
